Goal: Task Accomplishment & Management: Manage account settings

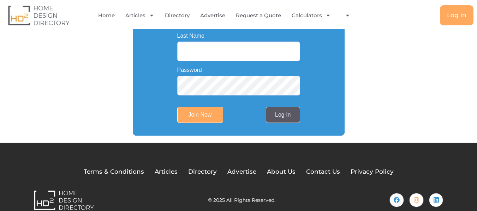
click at [282, 112] on link "Log In" at bounding box center [283, 115] width 34 height 16
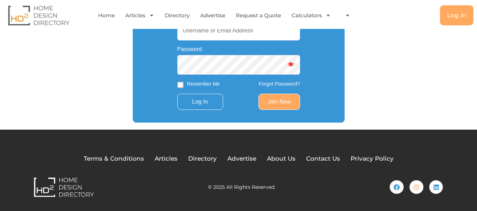
scroll to position [165, 0]
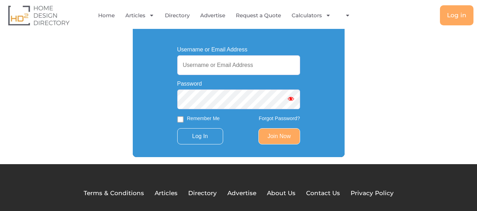
click at [204, 69] on input "Username or Email Address" at bounding box center [238, 65] width 123 height 20
paste input "[EMAIL_ADDRESS][DOMAIN_NAME]"
type input "[EMAIL_ADDRESS][DOMAIN_NAME]"
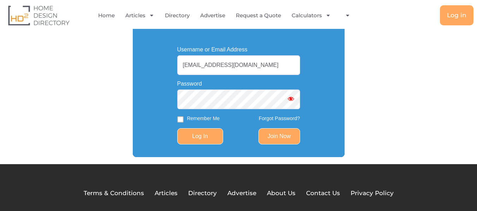
click at [208, 137] on input "Log In" at bounding box center [200, 136] width 46 height 16
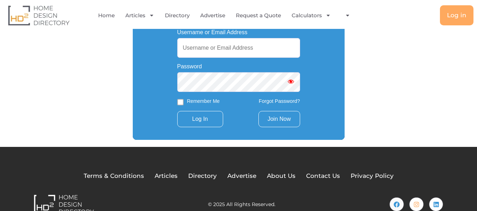
scroll to position [165, 0]
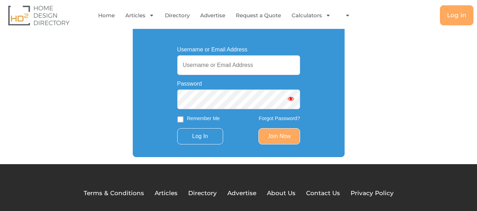
click at [253, 55] on div "Username or Email Address" at bounding box center [238, 61] width 123 height 29
click at [246, 69] on input "Username or Email Address" at bounding box center [238, 65] width 123 height 20
paste input "tsquaremetalfab@gmail.com"
type input "tsquaremetalfab@gmail.com"
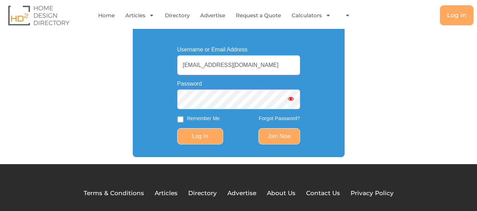
click at [200, 137] on input "Log In" at bounding box center [200, 136] width 46 height 16
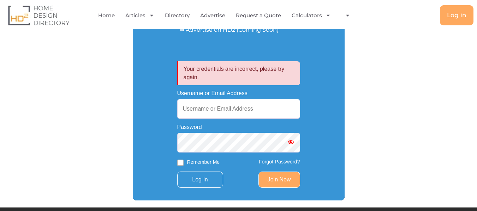
scroll to position [212, 0]
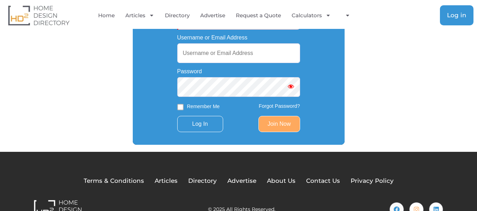
click at [453, 18] on span "Log in" at bounding box center [456, 15] width 19 height 6
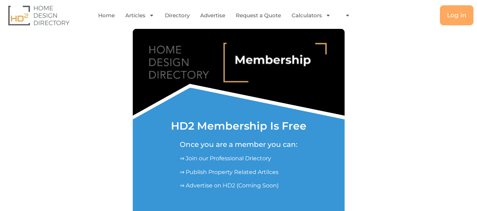
scroll to position [45, 0]
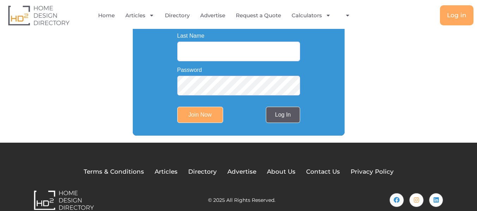
click at [287, 113] on link "Log In" at bounding box center [283, 115] width 34 height 16
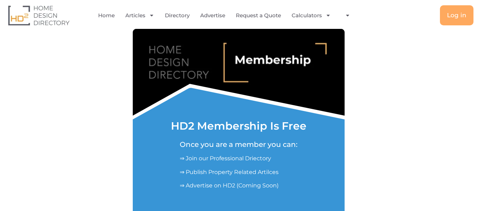
scroll to position [141, 0]
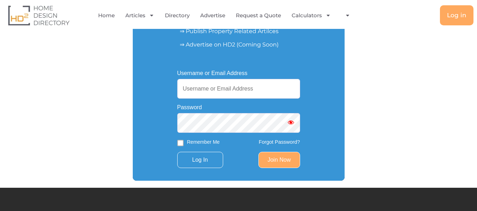
click at [211, 88] on input "Username or Email Address" at bounding box center [238, 89] width 123 height 20
click at [214, 94] on input "Username or Email Address" at bounding box center [238, 89] width 123 height 20
paste input "[EMAIL_ADDRESS][DOMAIN_NAME]"
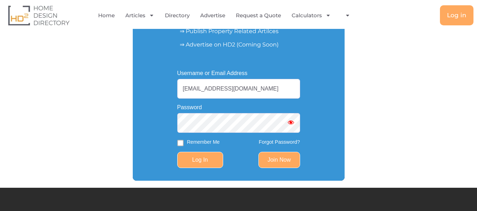
type input "[EMAIL_ADDRESS][DOMAIN_NAME]"
click at [205, 163] on input "Log In" at bounding box center [200, 160] width 46 height 16
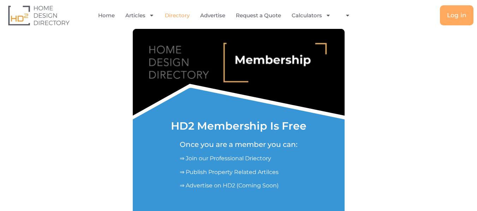
click at [180, 17] on link "Directory" at bounding box center [177, 15] width 25 height 16
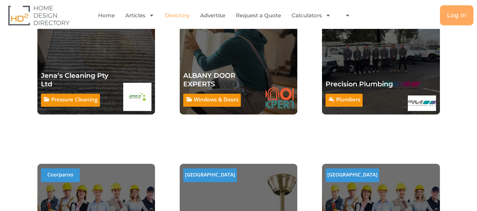
scroll to position [1942, 0]
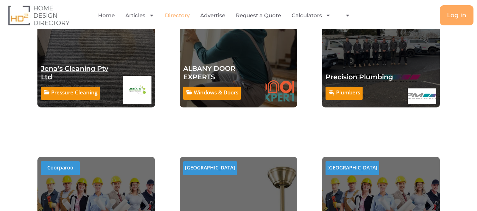
click at [96, 67] on link "Jena’s Cleaning Pty Ltd" at bounding box center [74, 73] width 67 height 17
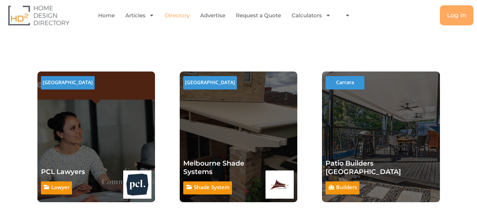
scroll to position [468, 0]
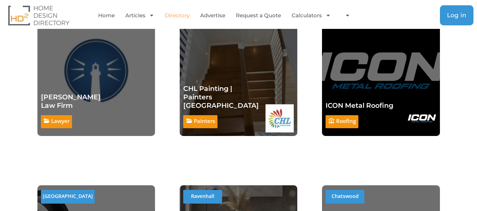
click at [454, 16] on span "Log in" at bounding box center [456, 15] width 19 height 6
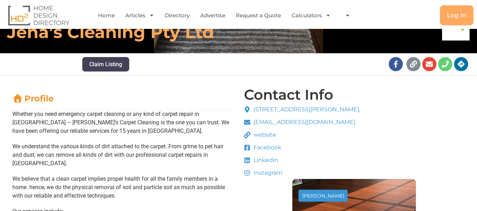
scroll to position [106, 0]
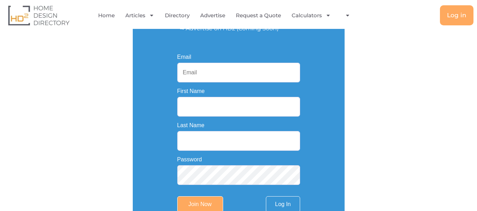
scroll to position [177, 0]
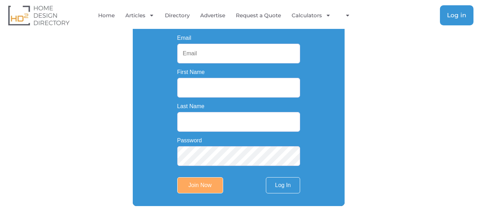
click at [450, 14] on span "Log in" at bounding box center [456, 15] width 19 height 6
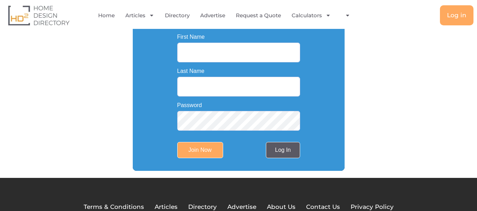
click at [283, 150] on link "Log In" at bounding box center [283, 150] width 34 height 16
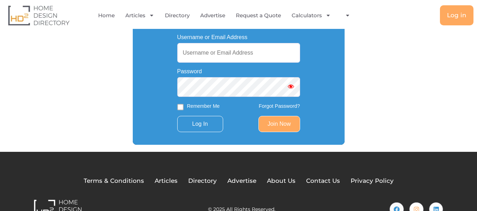
scroll to position [165, 0]
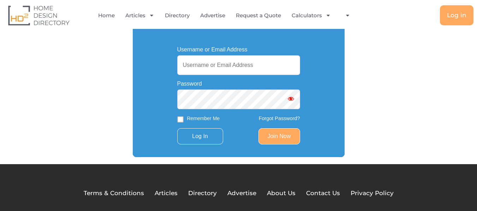
click at [239, 70] on input "Username or Email Address" at bounding box center [238, 65] width 123 height 20
paste input "[EMAIL_ADDRESS][DOMAIN_NAME]"
type input "[EMAIL_ADDRESS][DOMAIN_NAME]"
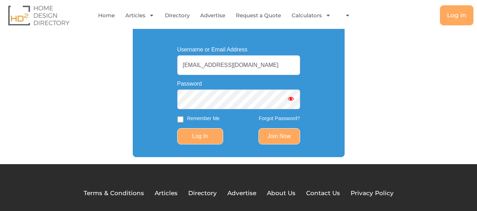
click at [198, 144] on input "Log In" at bounding box center [200, 136] width 46 height 16
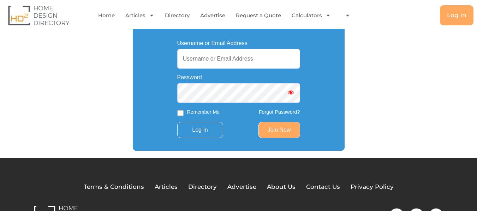
scroll to position [177, 0]
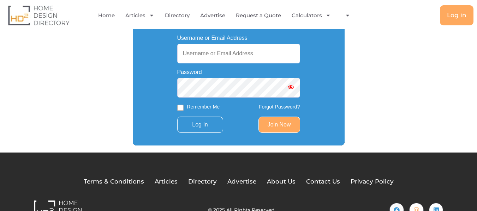
click at [272, 108] on link "Forgot Password?" at bounding box center [279, 107] width 41 height 6
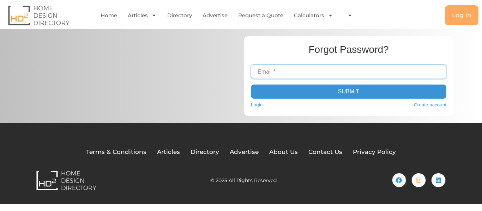
click at [281, 72] on input "Email *" at bounding box center [349, 72] width 196 height 14
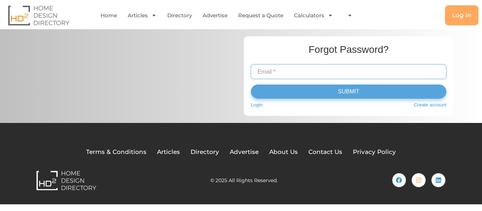
paste input "[EMAIL_ADDRESS][DOMAIN_NAME]"
type input "[EMAIL_ADDRESS][DOMAIN_NAME]"
click at [338, 96] on button "Submit" at bounding box center [349, 92] width 196 height 14
